Goal: Task Accomplishment & Management: Use online tool/utility

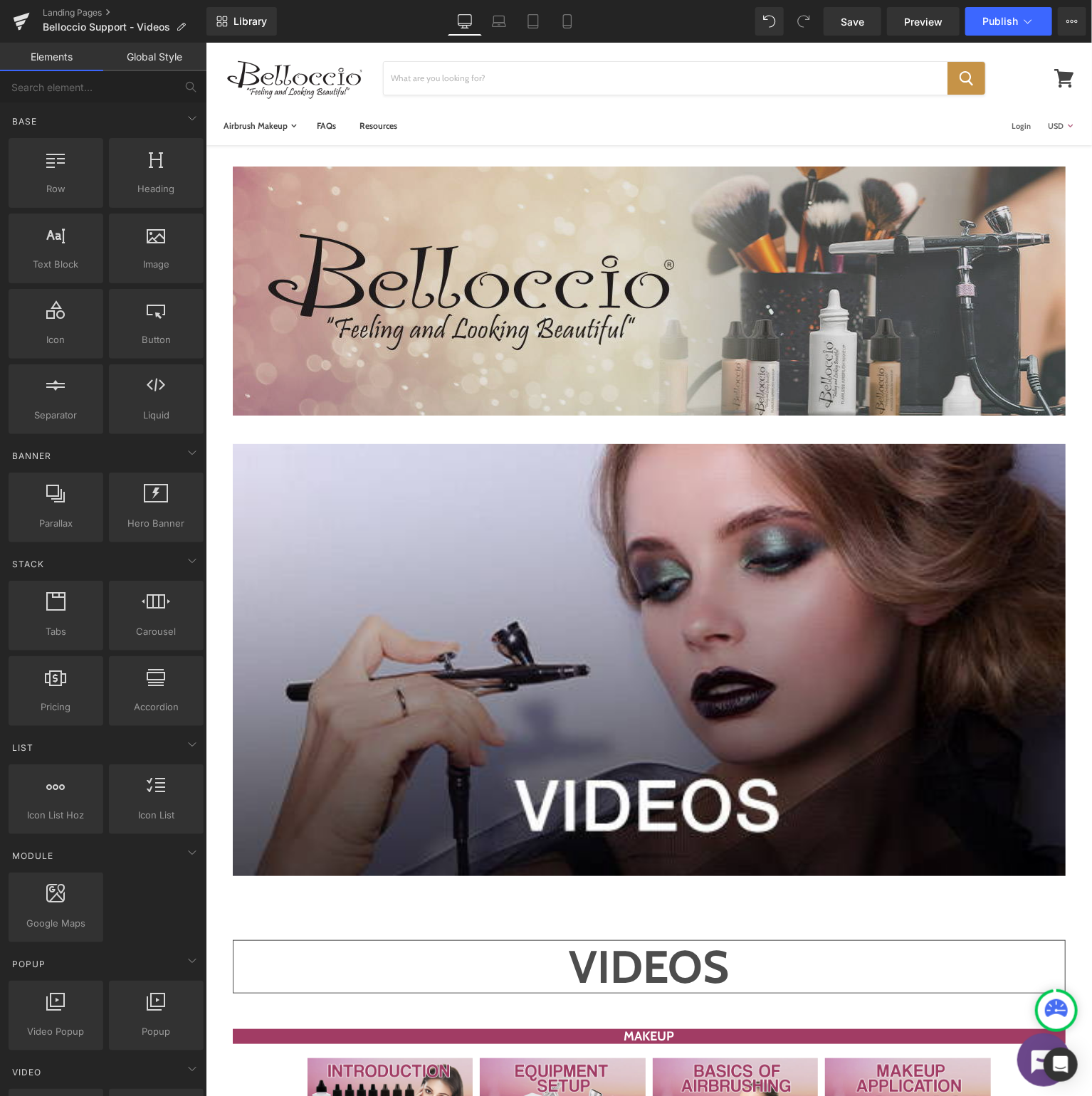
click at [543, 284] on img at bounding box center [649, 290] width 833 height 249
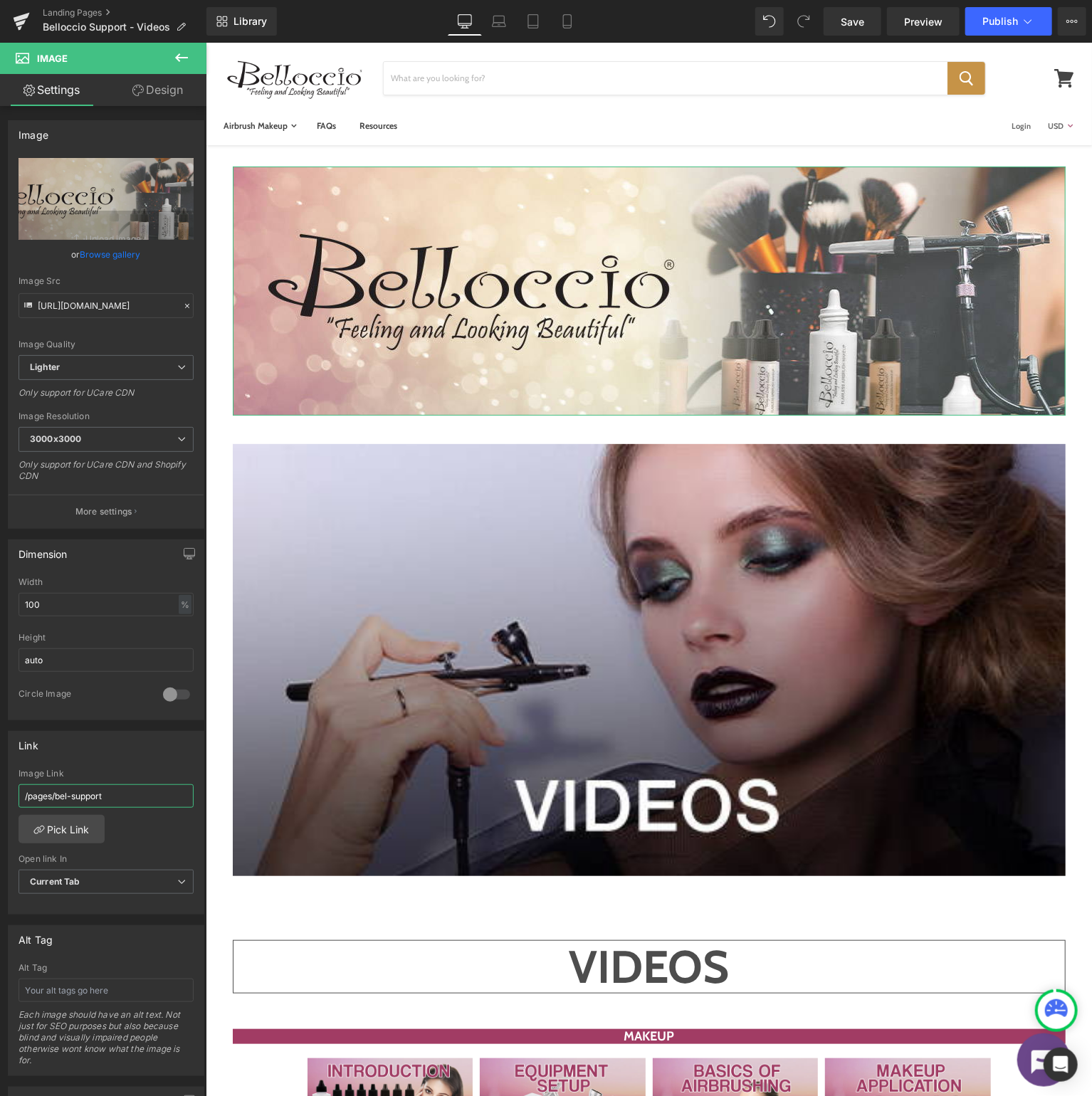
click at [147, 789] on input "/pages/bel-support" at bounding box center [106, 795] width 175 height 23
type input "/pages/bel-knowledge"
click at [1008, 23] on span "Publish" at bounding box center [1000, 21] width 36 height 11
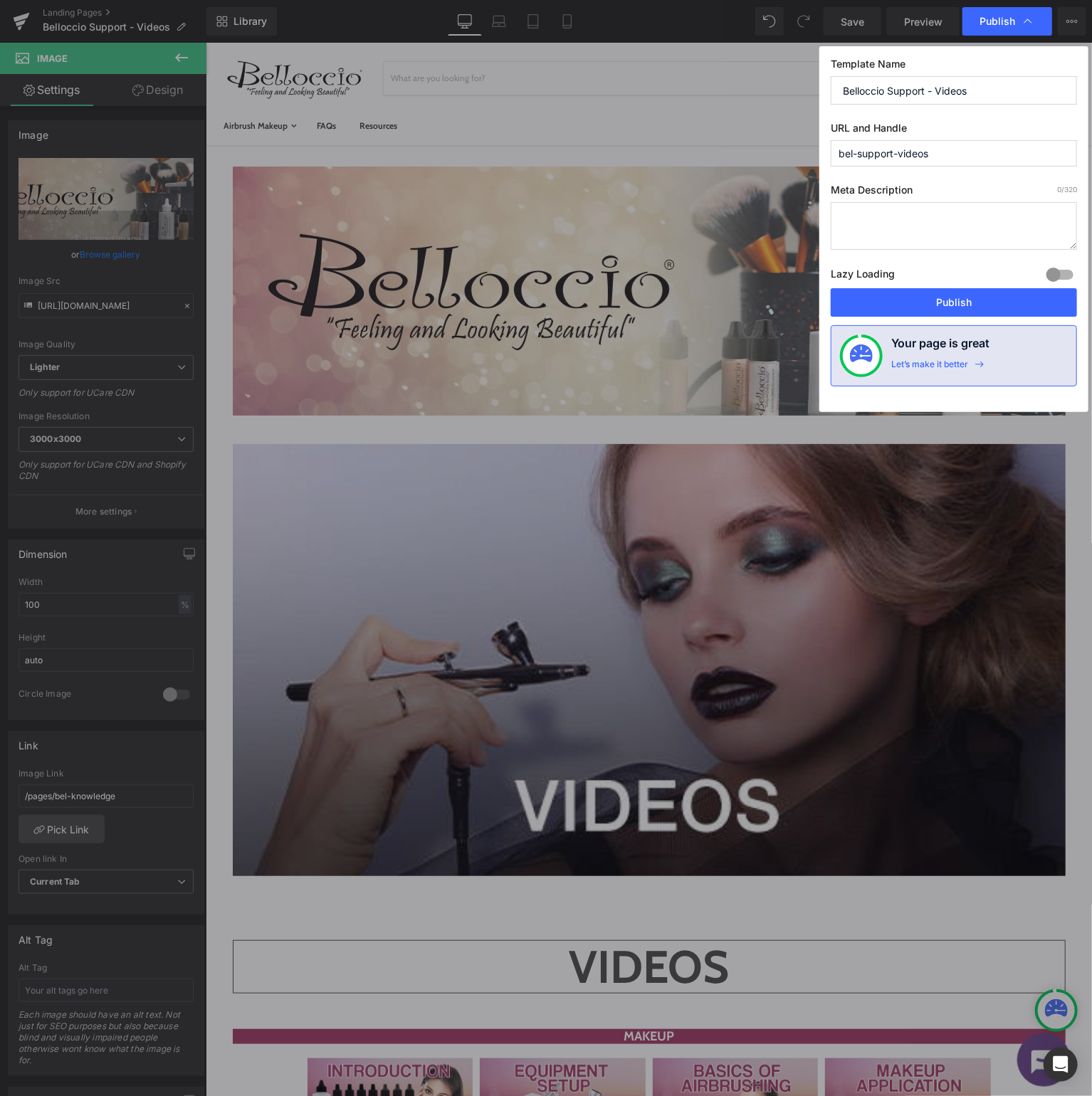
click at [917, 89] on input "Belloccio Support - Videos" at bounding box center [953, 90] width 246 height 28
type input "Belloccio Knowledge - Videos"
click at [874, 153] on input "bel-support-videos" at bounding box center [953, 153] width 246 height 27
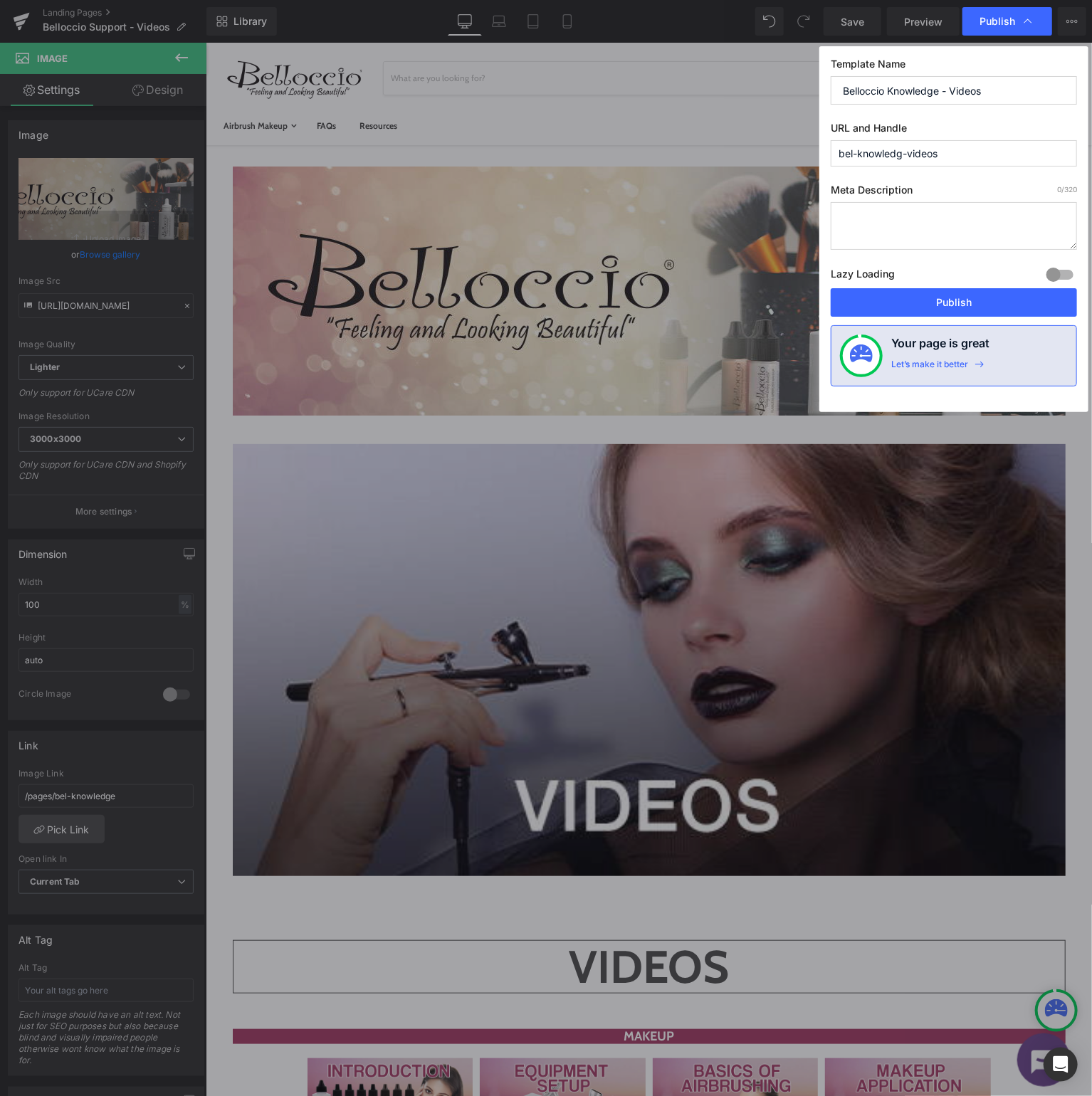
type input "bel-knowledge-videos"
click at [972, 300] on button "Publish" at bounding box center [953, 302] width 246 height 28
